Goal: Transaction & Acquisition: Book appointment/travel/reservation

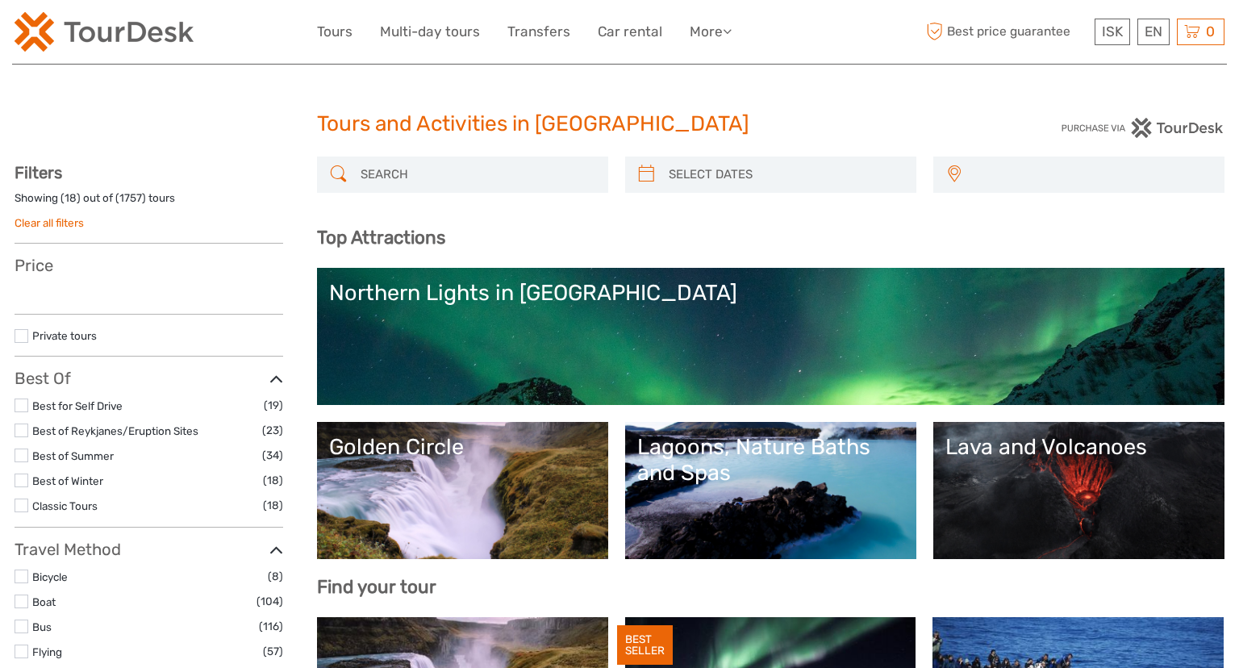
select select
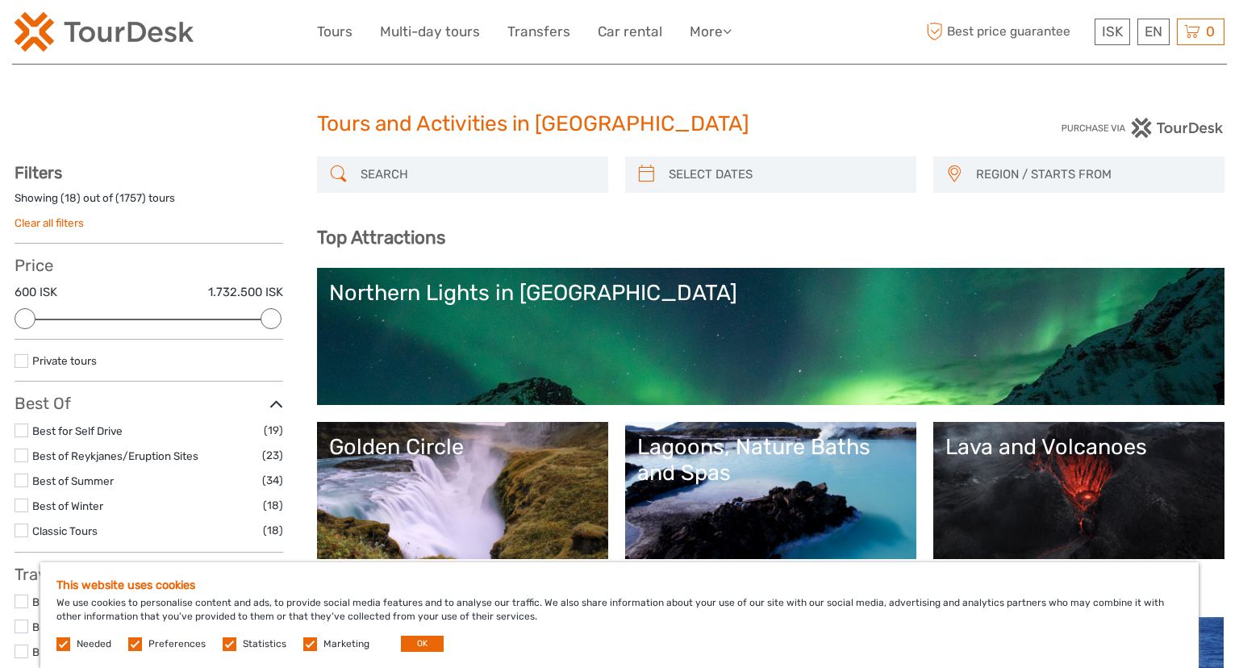
type input "03/09/2025"
click at [776, 166] on input "search" at bounding box center [785, 174] width 246 height 28
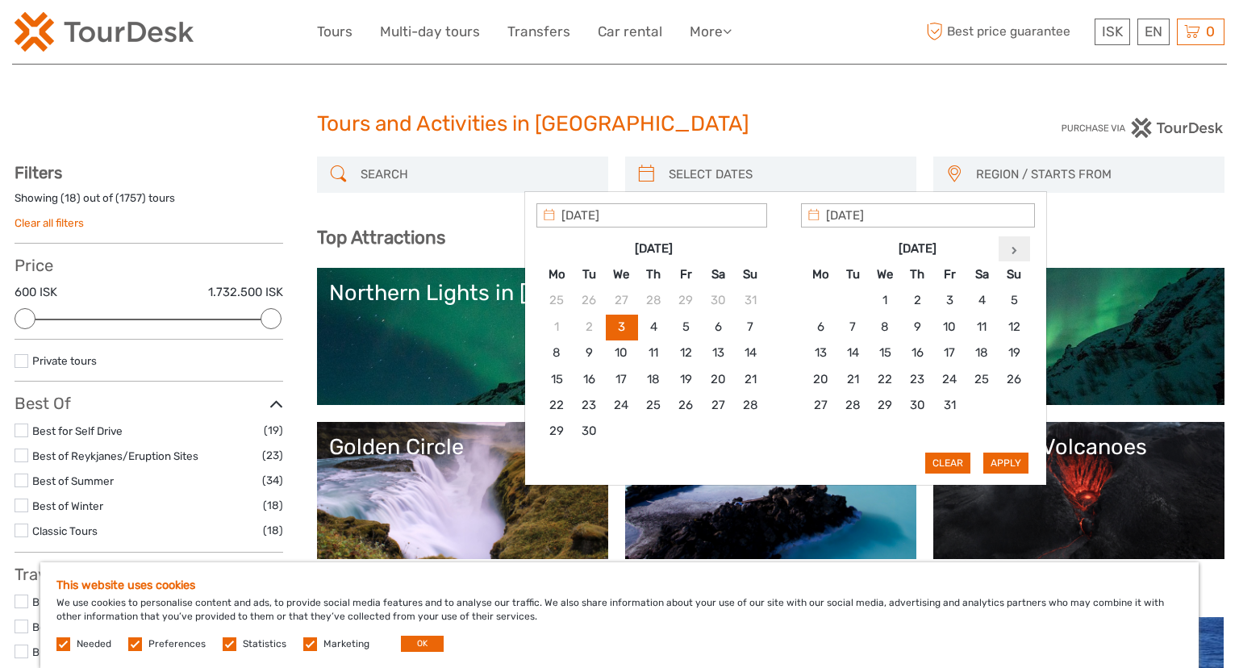
click at [1014, 244] on th at bounding box center [1013, 248] width 32 height 26
type input "25/11/2025"
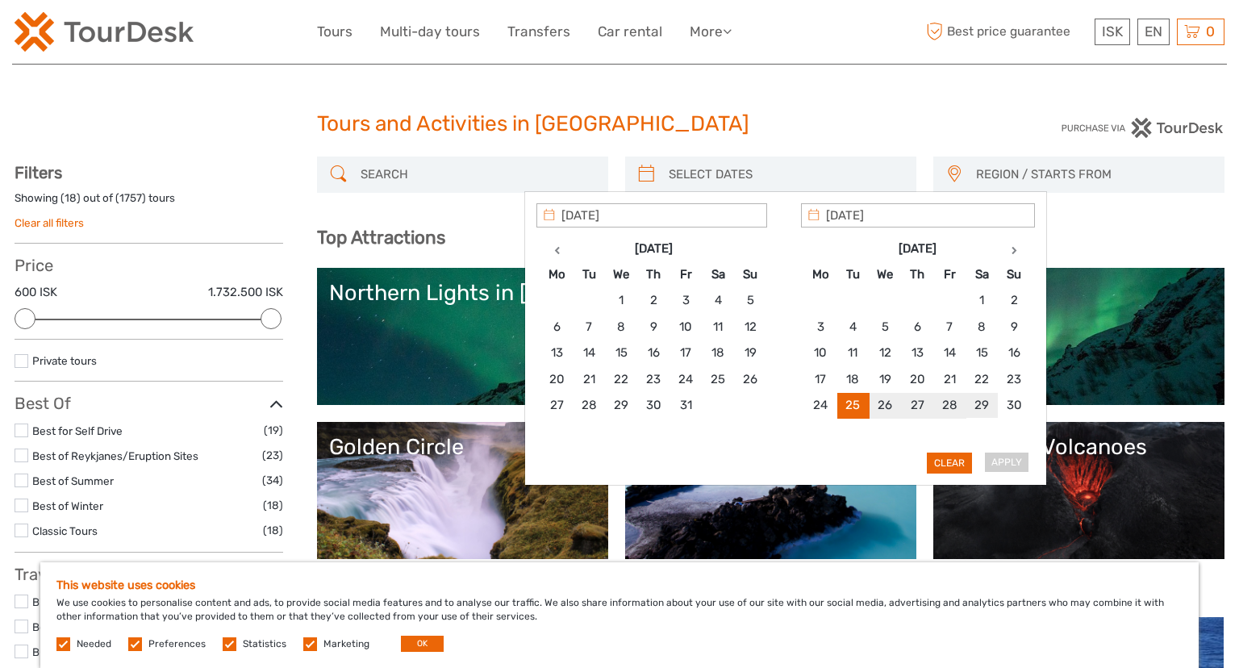
type input "29/11/2025"
type input "25/11/2025"
click at [992, 461] on button "Apply" at bounding box center [1005, 462] width 45 height 21
type input "25/11/2025 - 29/11/2025"
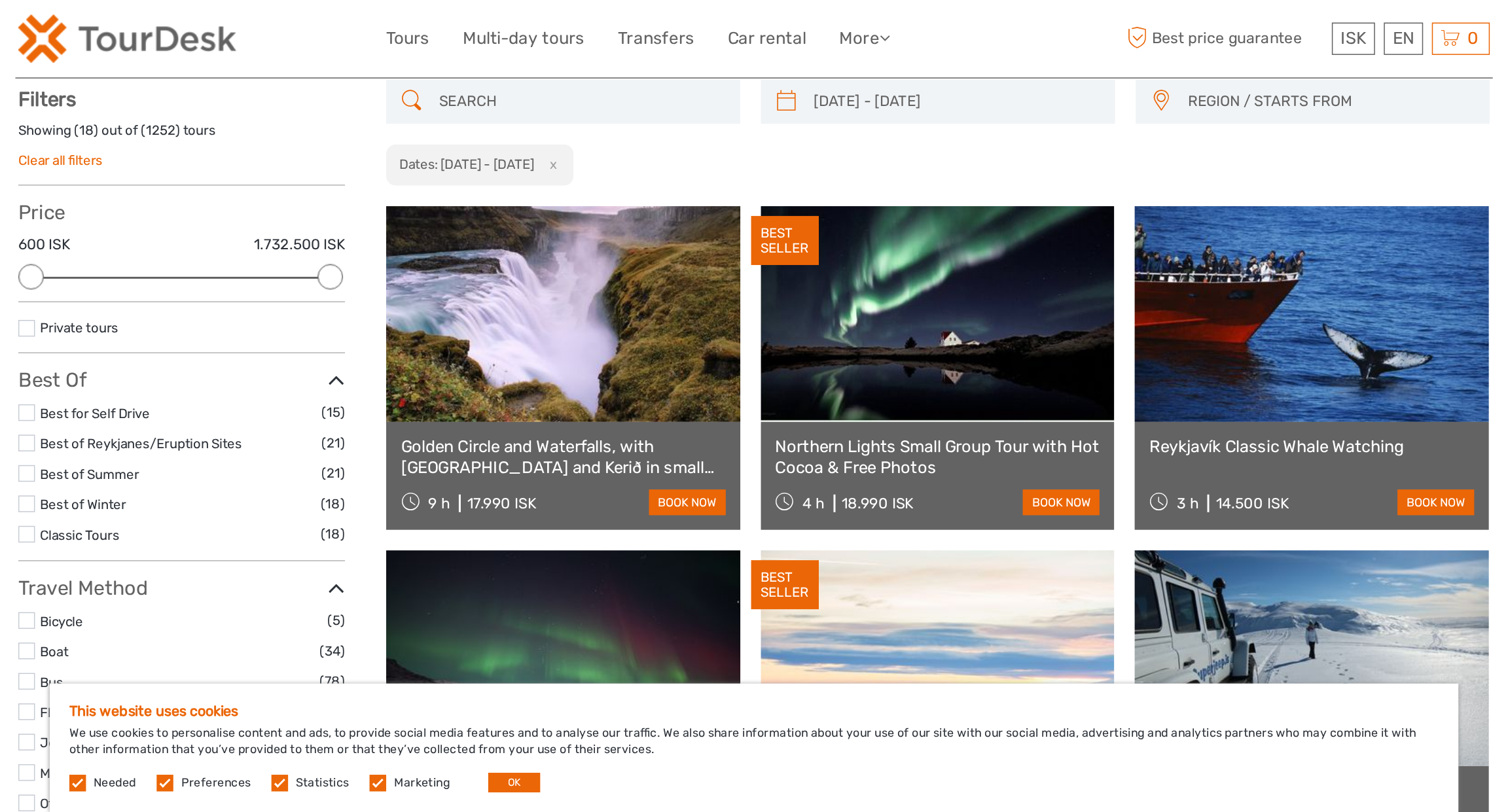
scroll to position [74, 0]
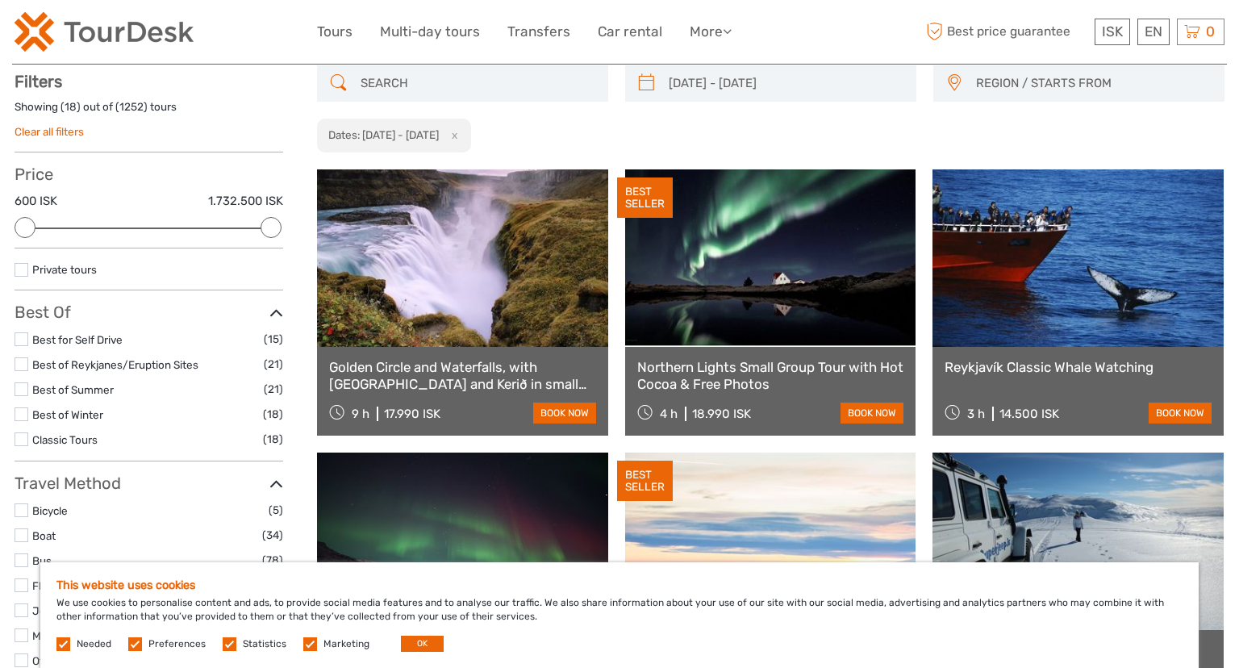
click at [419, 652] on div "This website uses cookies We use cookies to personalise content and ads, to pro…" at bounding box center [619, 615] width 1158 height 106
click at [419, 651] on button "OK" at bounding box center [422, 643] width 43 height 16
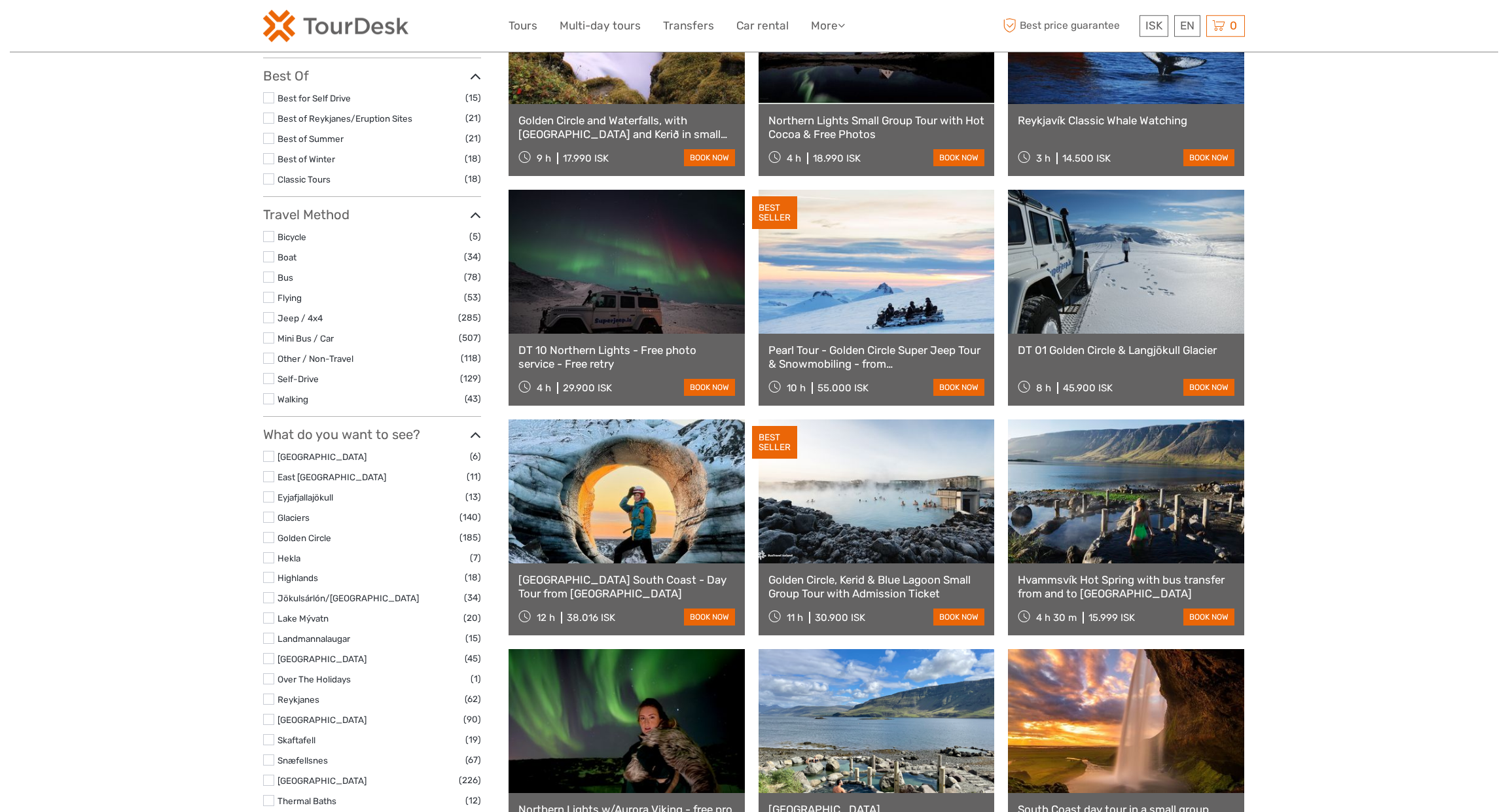
scroll to position [247, 0]
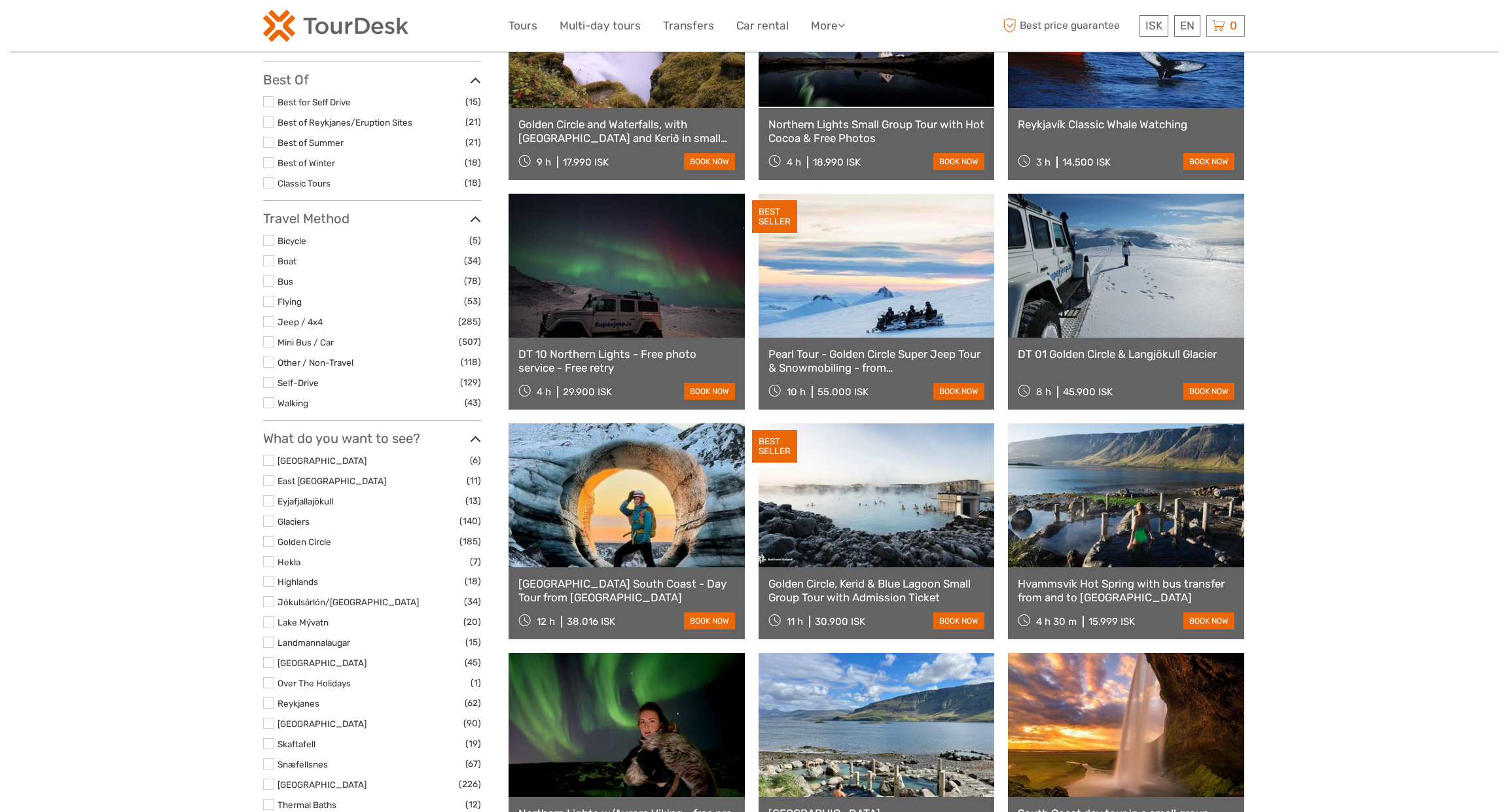
click at [272, 164] on label at bounding box center [269, 163] width 11 height 11
click at [0, 0] on input "checkbox" at bounding box center [0, 0] width 0 height 0
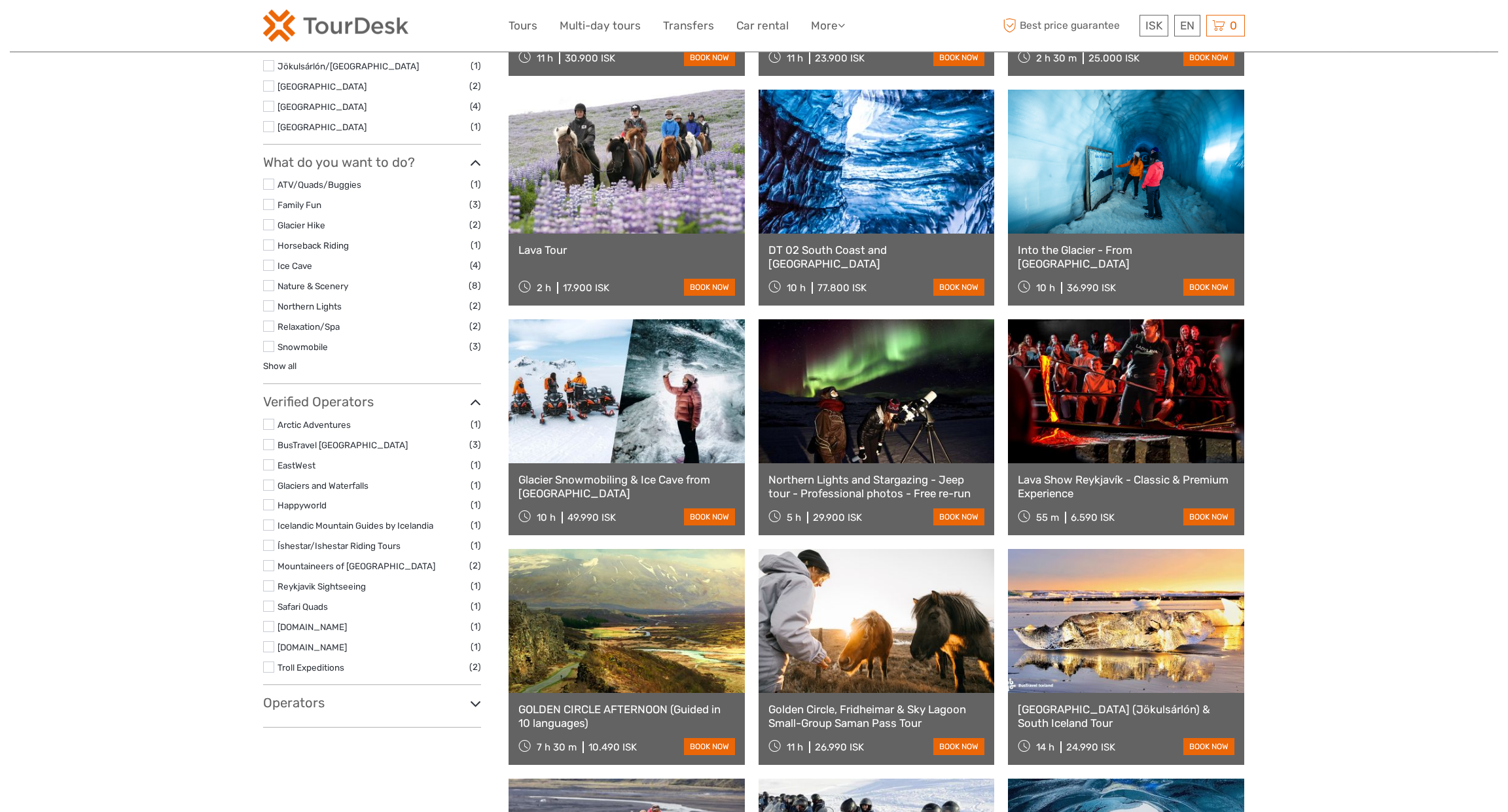
scroll to position [575, 0]
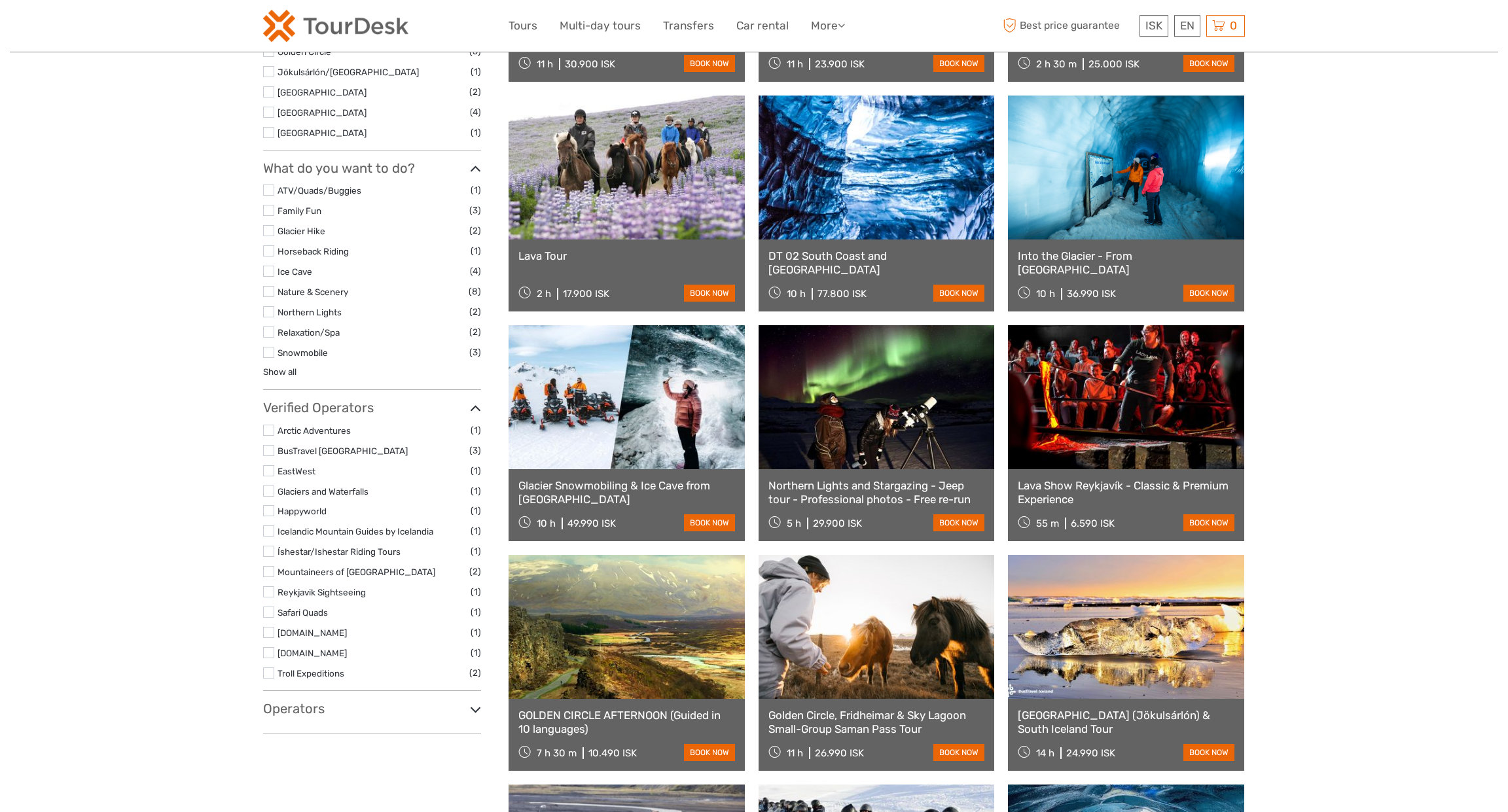
click at [1005, 208] on link at bounding box center [1126, 167] width 236 height 144
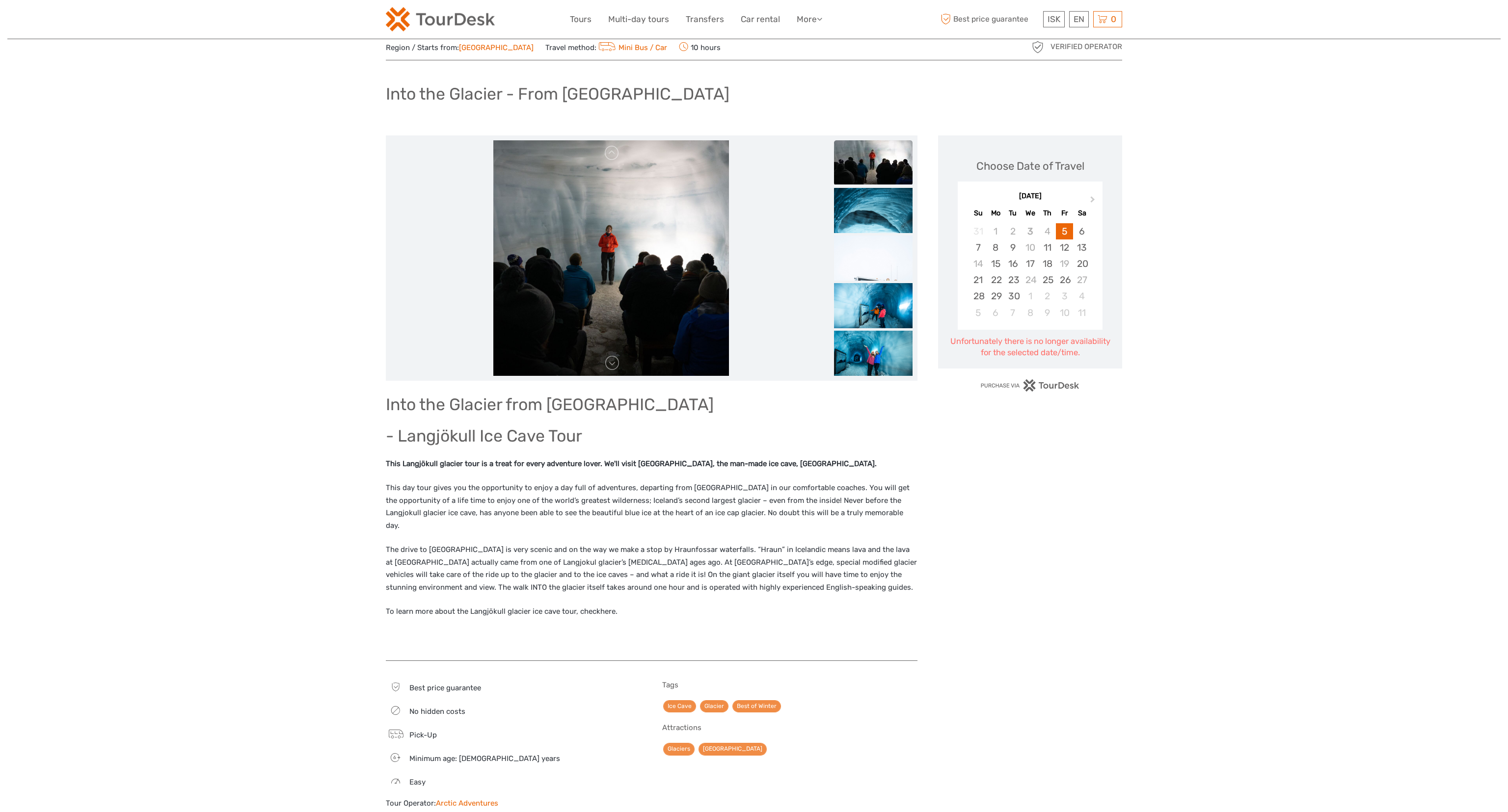
scroll to position [61, 0]
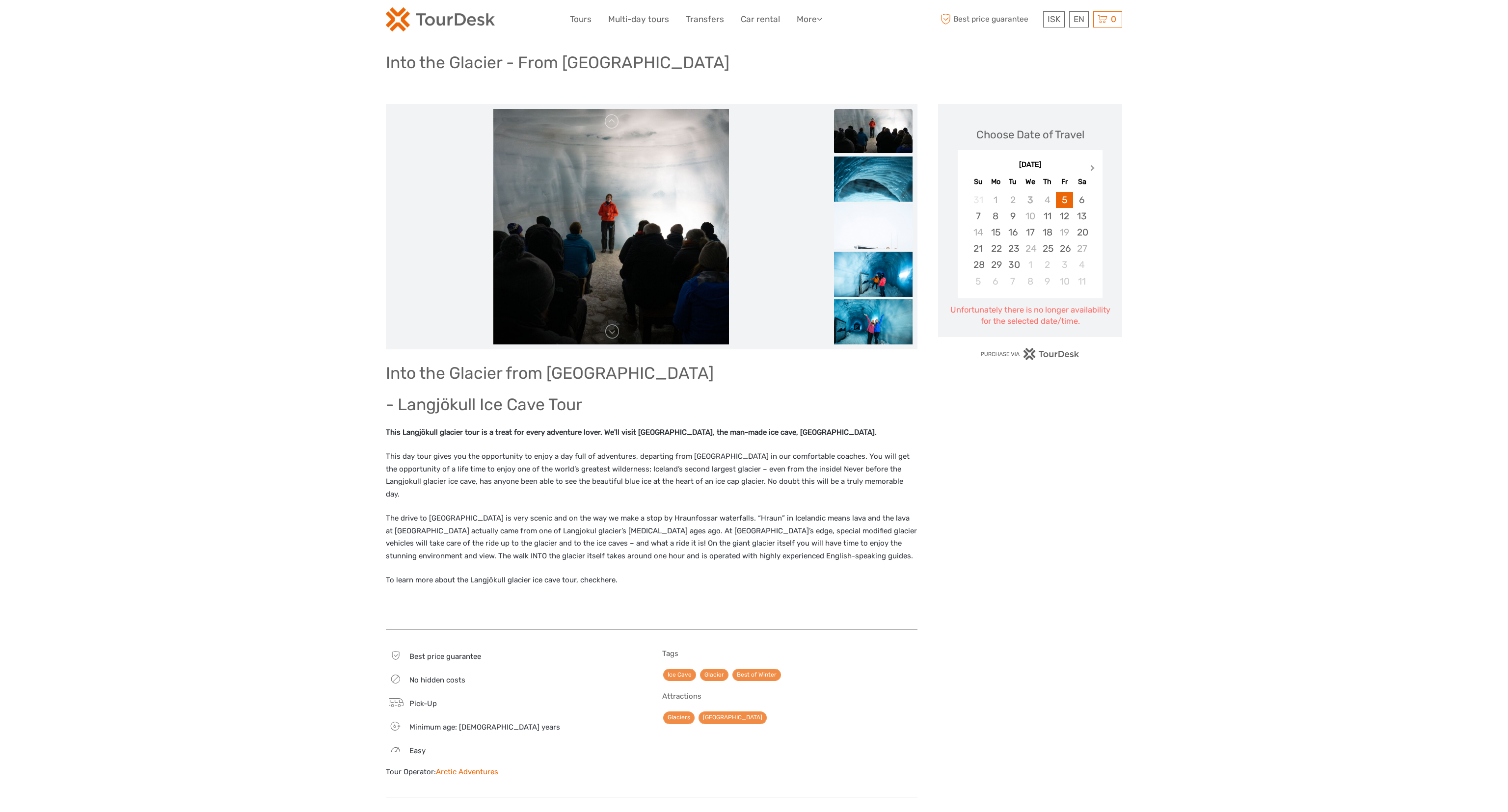
click at [1093, 168] on span "Next Month" at bounding box center [1093, 170] width 0 height 14
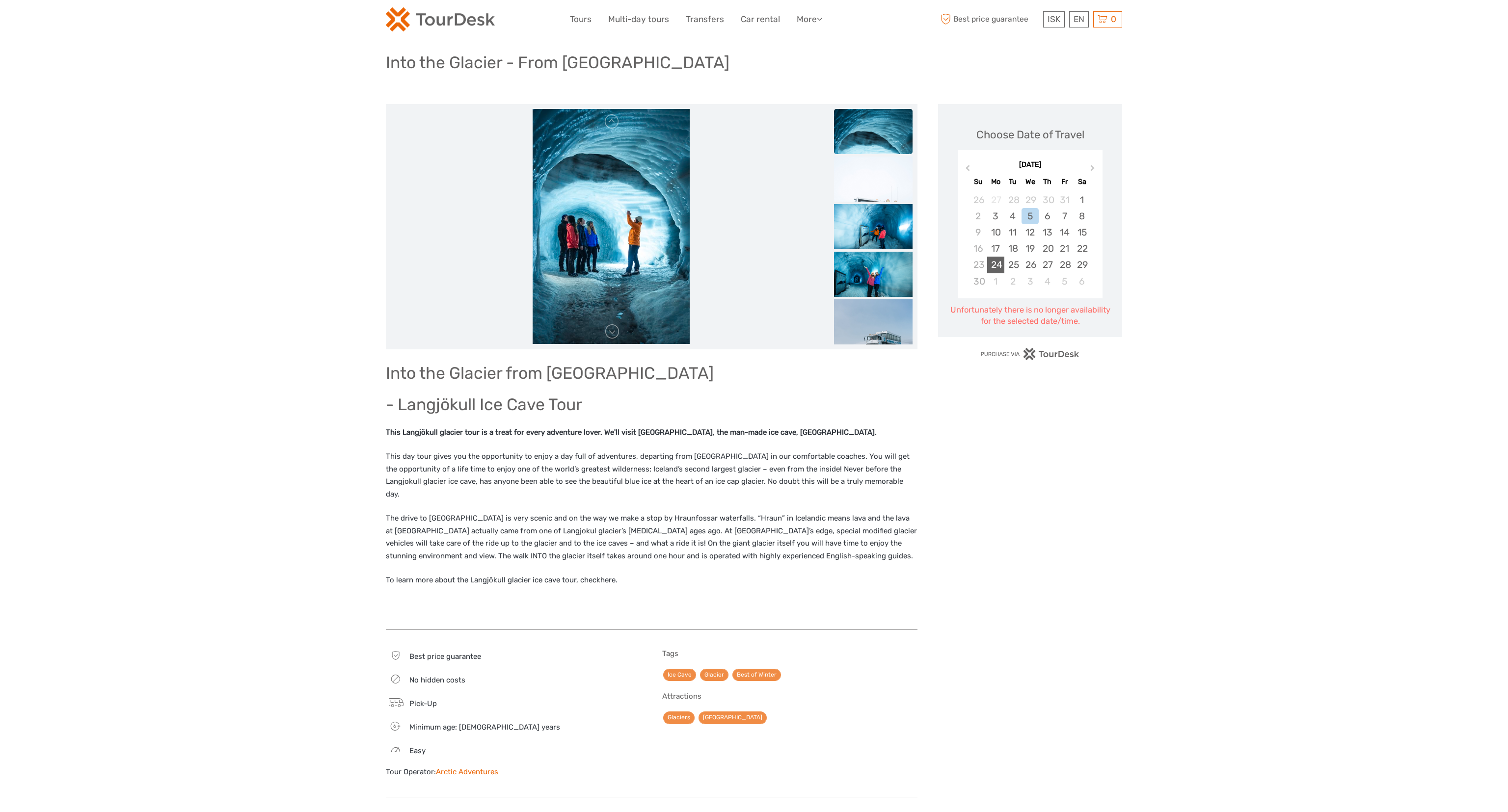
click at [992, 265] on div "24" at bounding box center [996, 265] width 17 height 16
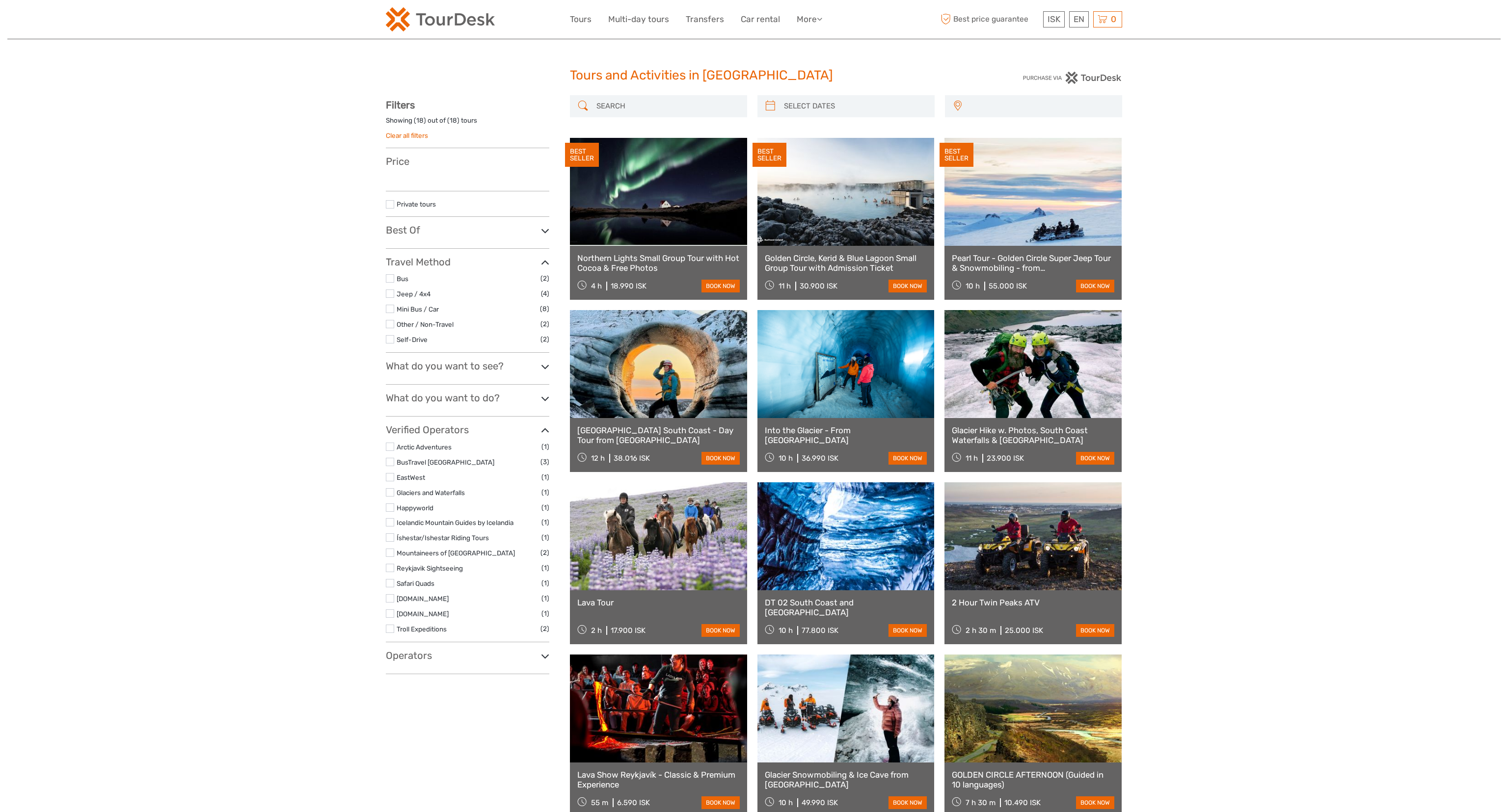
select select
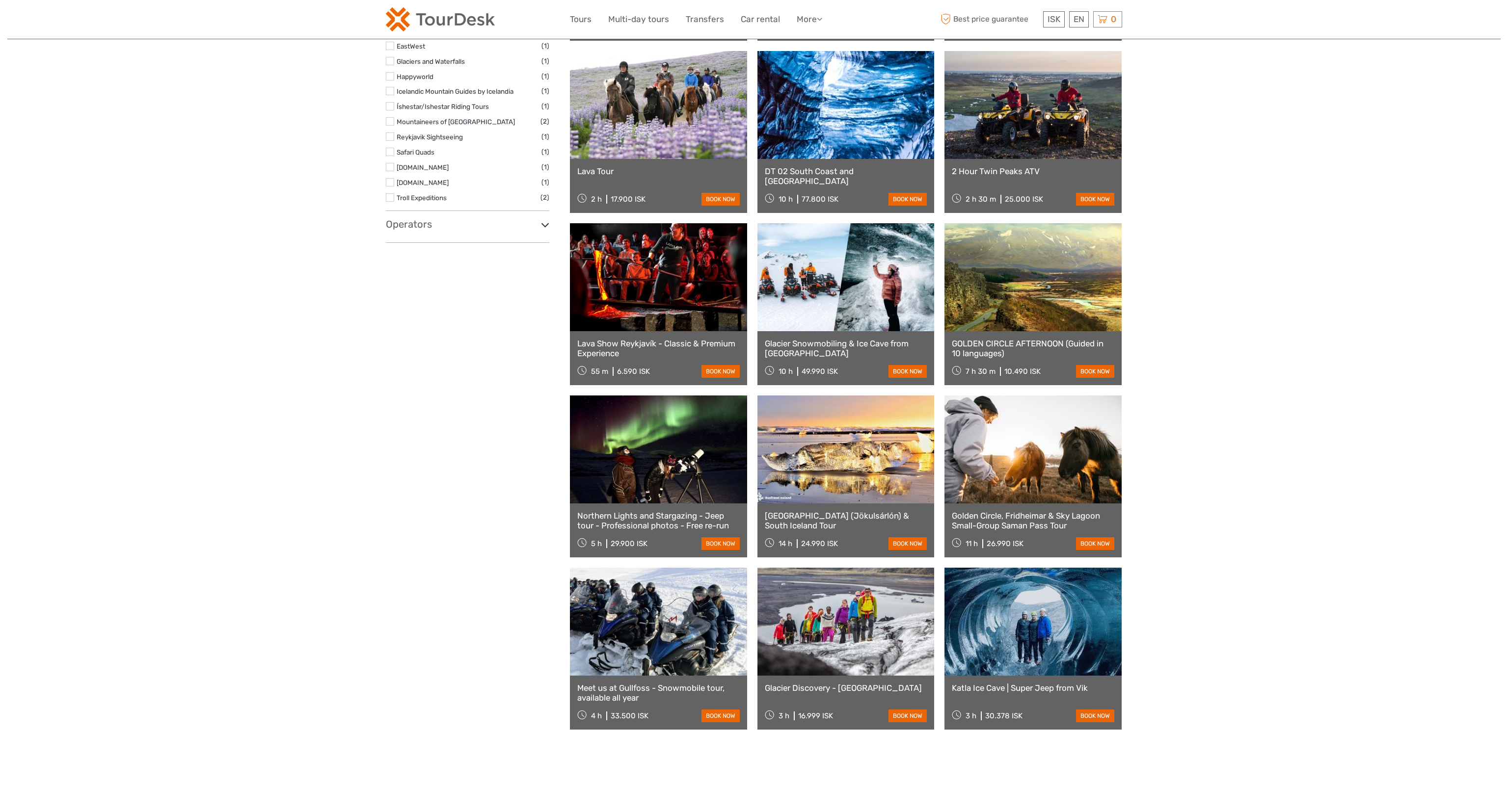
type input "[DATE] - [DATE]"
select select
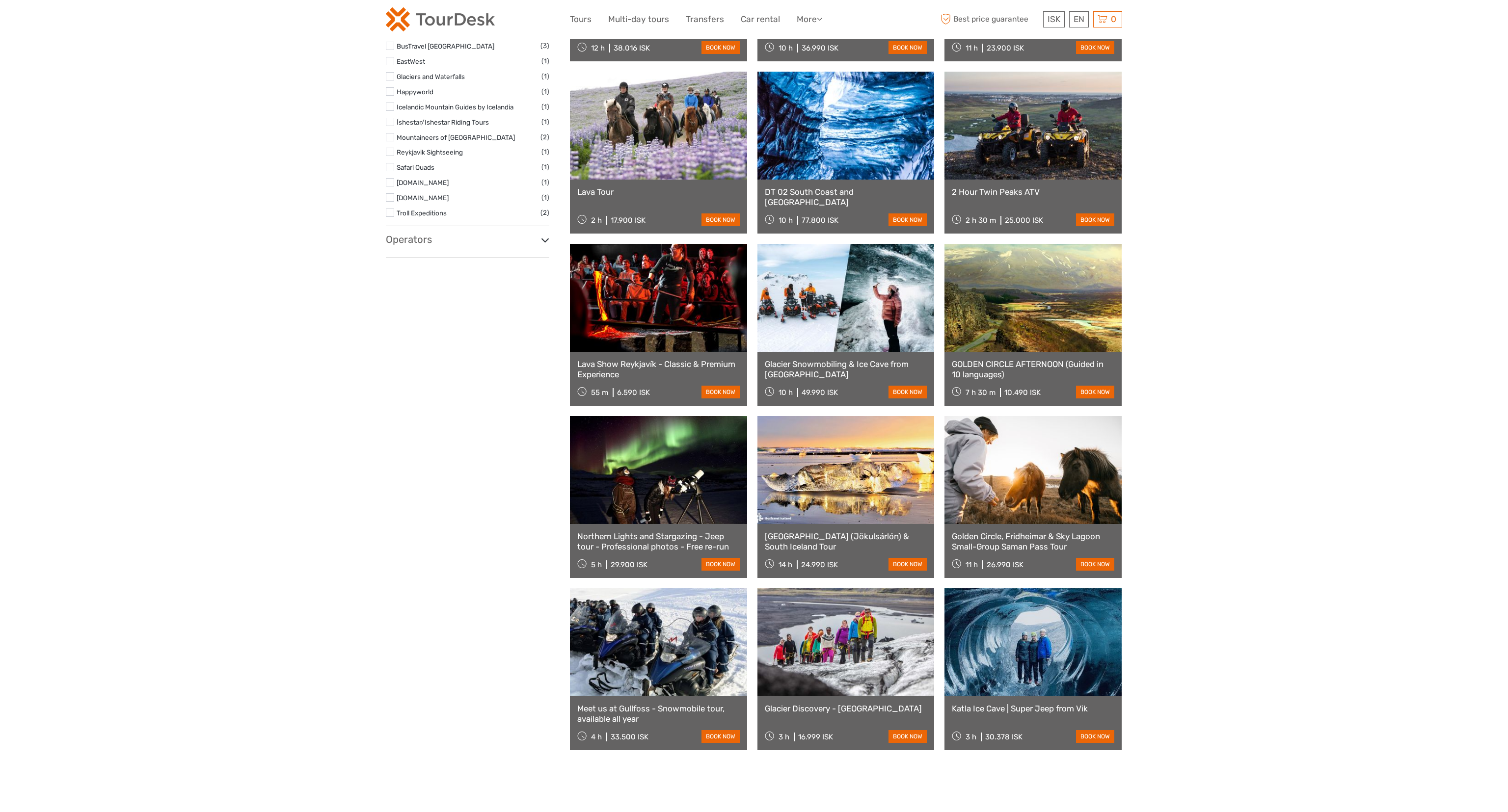
scroll to position [0, 0]
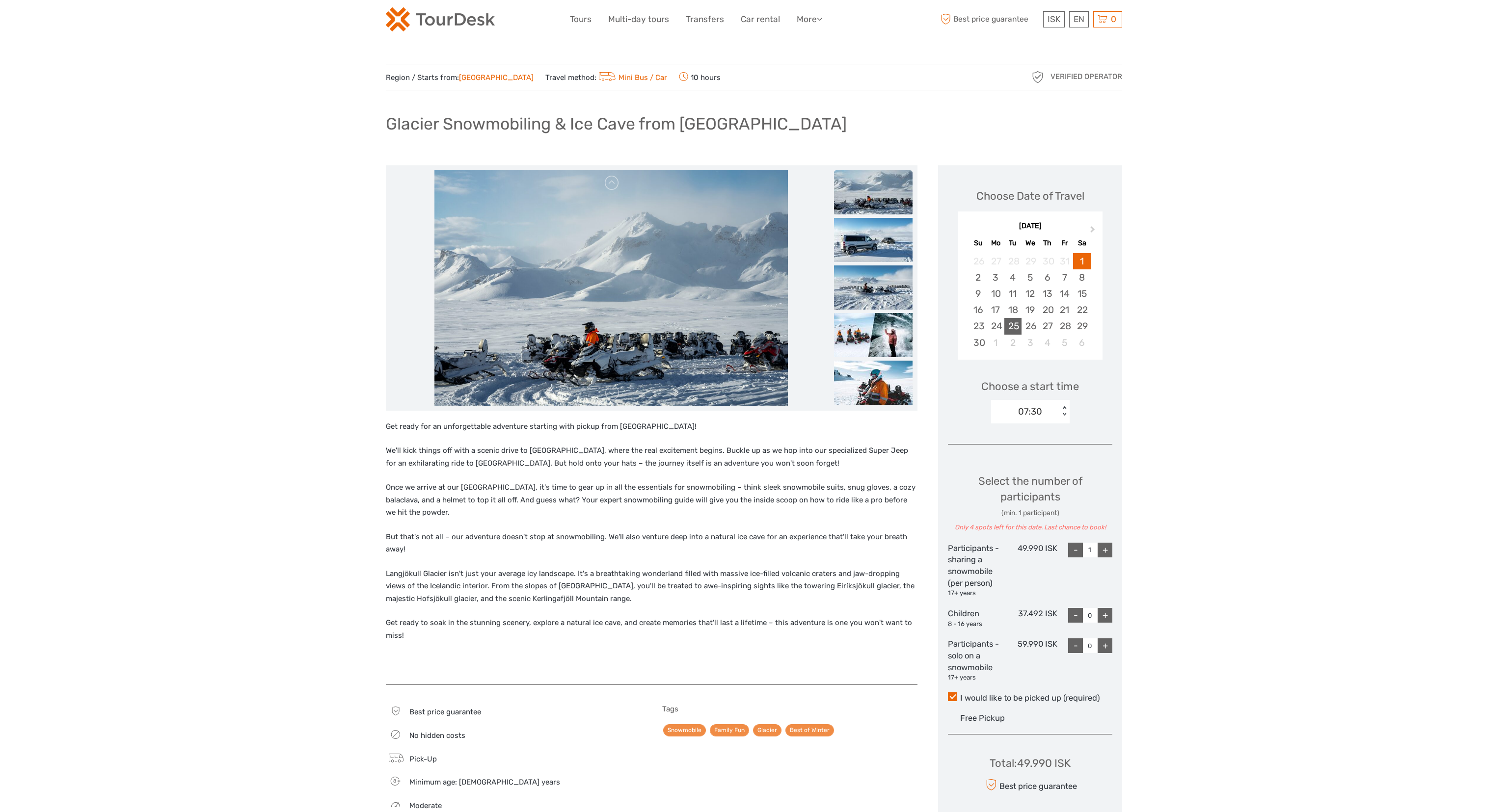
click at [1007, 321] on div "25" at bounding box center [1013, 326] width 17 height 16
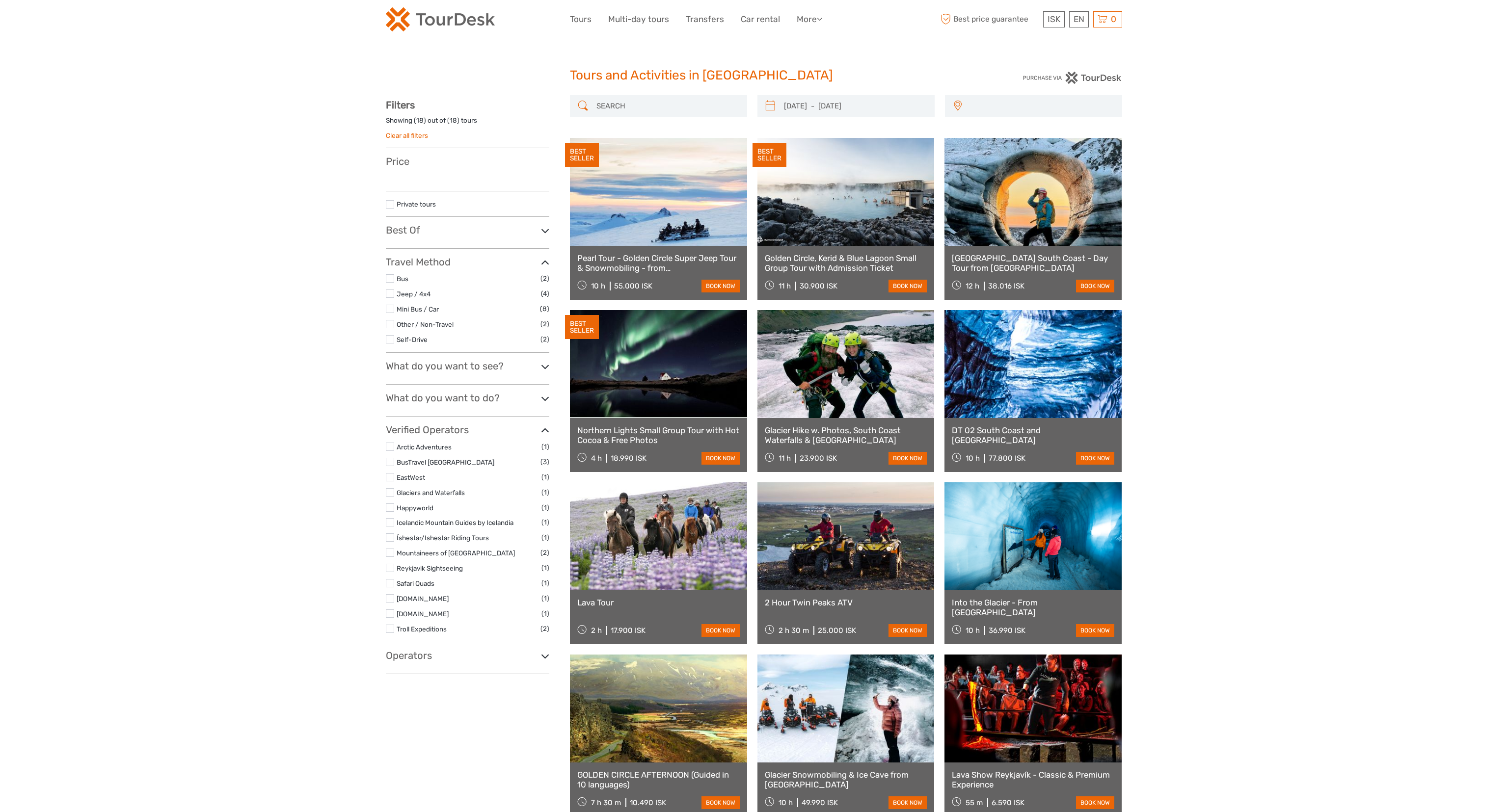
select select
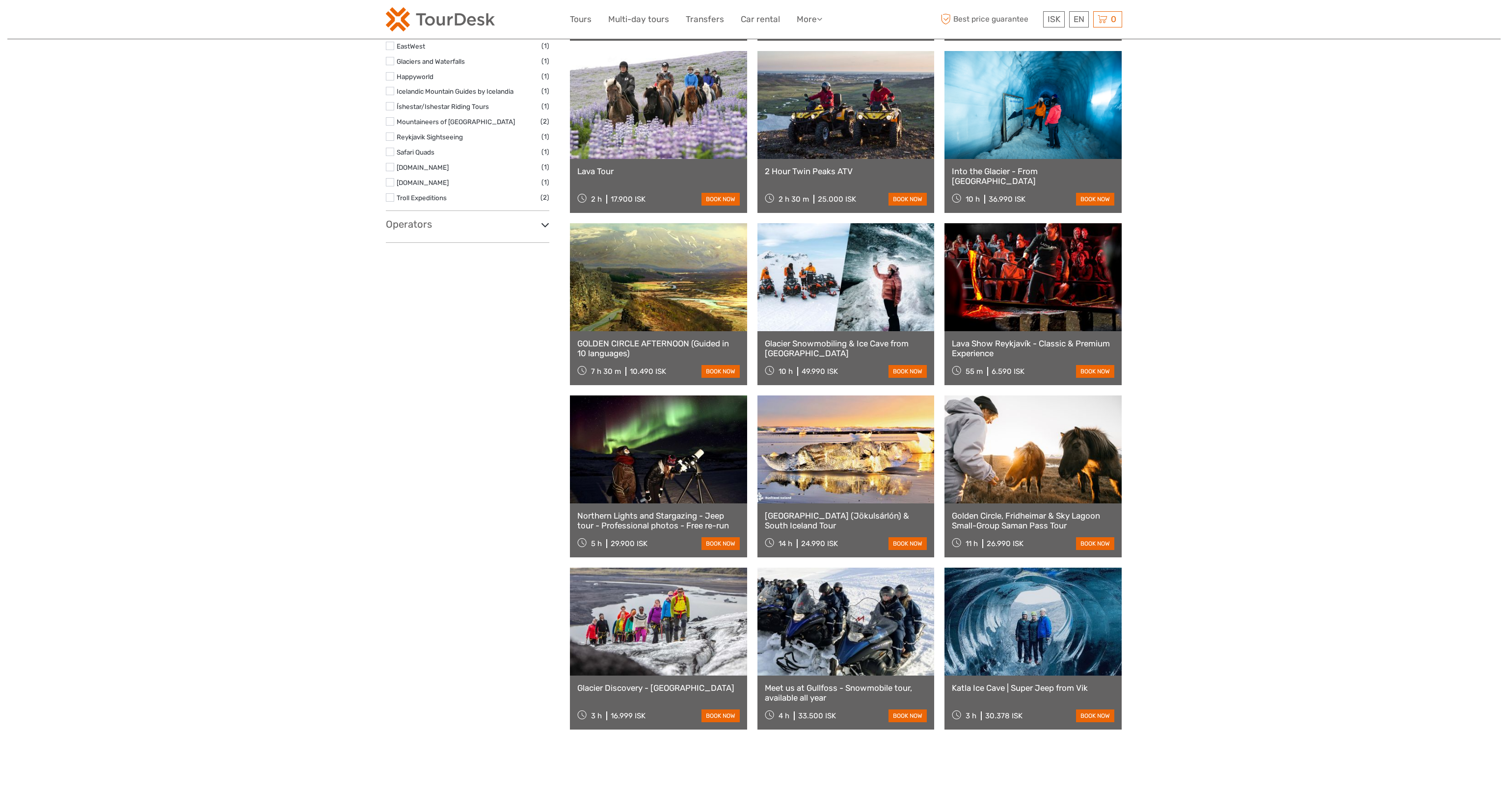
select select
